Goal: Information Seeking & Learning: Learn about a topic

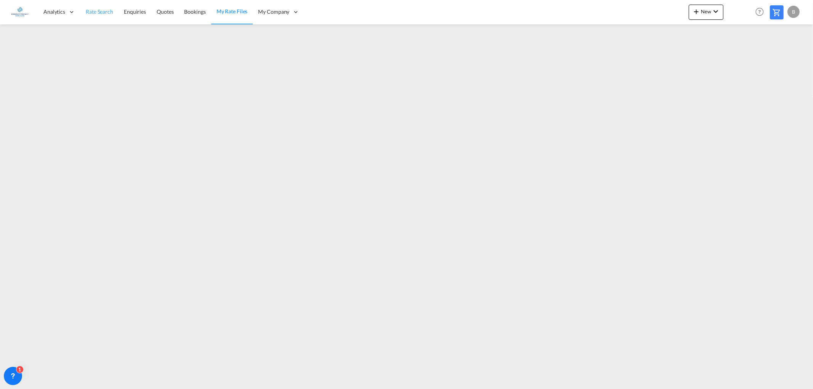
click at [102, 10] on span "Rate Search" at bounding box center [99, 11] width 27 height 6
click at [713, 7] on md-icon "icon-chevron-down" at bounding box center [715, 11] width 9 height 9
click at [742, 55] on span "Ratesheet" at bounding box center [737, 57] width 8 height 15
click at [715, 10] on md-icon "icon-chevron-down" at bounding box center [715, 11] width 9 height 9
click at [742, 56] on span "Ratesheet" at bounding box center [737, 57] width 8 height 15
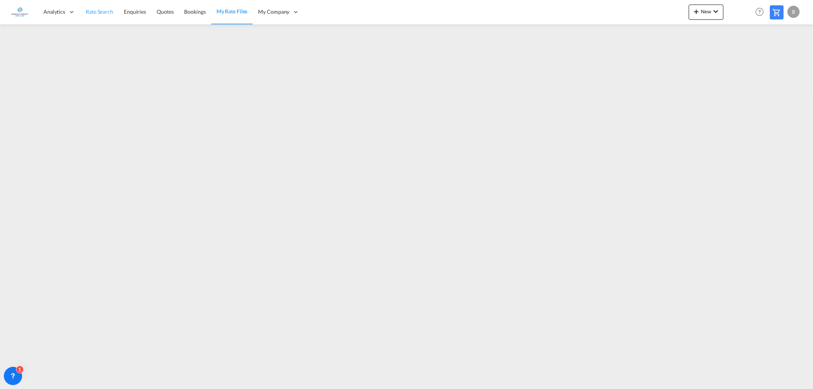
click at [105, 9] on span "Rate Search" at bounding box center [99, 11] width 27 height 6
